Goal: Check status: Check status

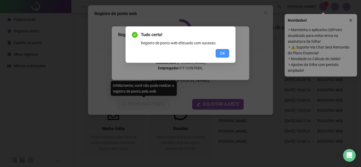
click at [221, 56] on button "OK" at bounding box center [222, 53] width 13 height 8
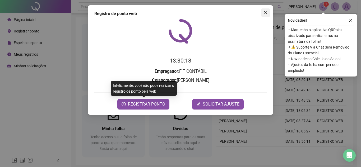
click at [266, 10] on button "Close" at bounding box center [265, 12] width 8 height 8
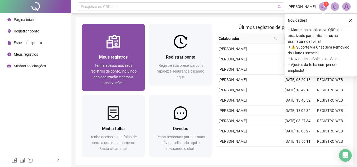
click at [115, 58] on span "Meus registros" at bounding box center [113, 57] width 29 height 5
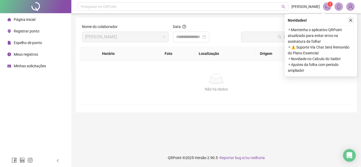
click at [349, 19] on icon "close" at bounding box center [351, 20] width 4 height 4
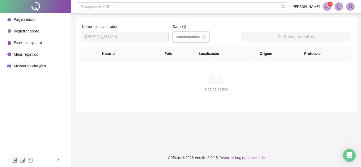
click at [201, 37] on input at bounding box center [188, 37] width 25 height 6
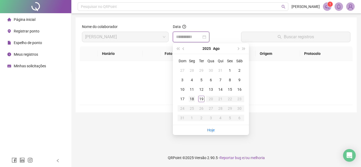
type input "**********"
click at [200, 101] on div "19" at bounding box center [201, 99] width 6 height 6
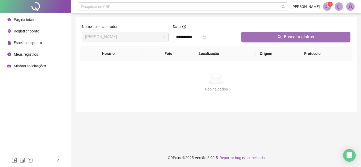
click at [294, 37] on span "Buscar registros" at bounding box center [299, 37] width 30 height 6
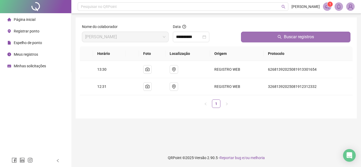
click at [283, 35] on button "Buscar registros" at bounding box center [295, 37] width 109 height 11
